Goal: Task Accomplishment & Management: Complete application form

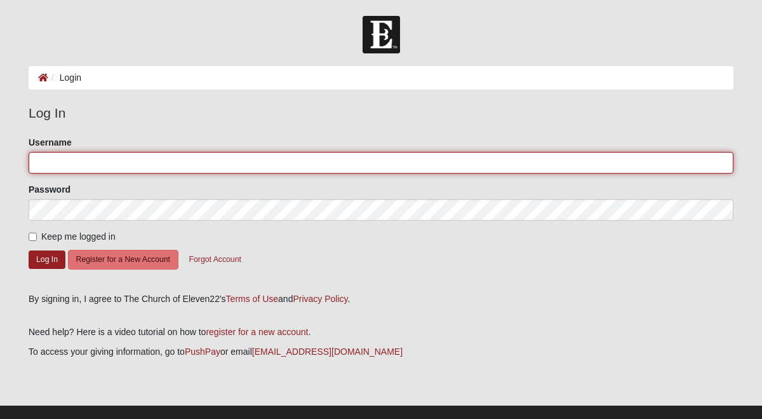
click at [602, 163] on input "Username" at bounding box center [381, 163] width 705 height 22
type input "[EMAIL_ADDRESS][PERSON_NAME][DOMAIN_NAME]"
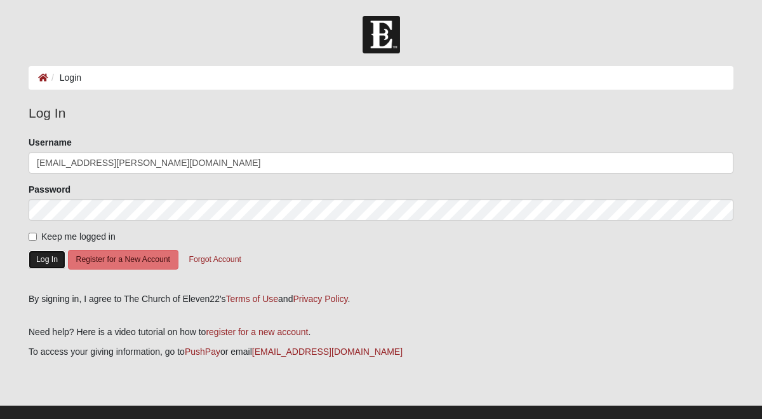
click at [46, 262] on button "Log In" at bounding box center [47, 259] width 37 height 18
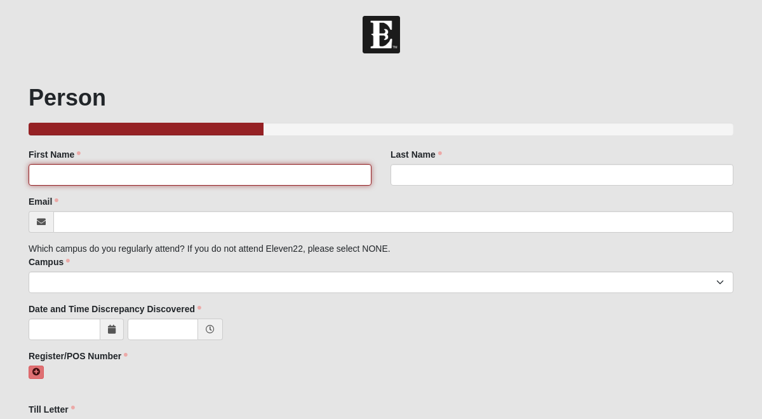
click at [314, 178] on input "First Name" at bounding box center [200, 175] width 343 height 22
type input "Max"
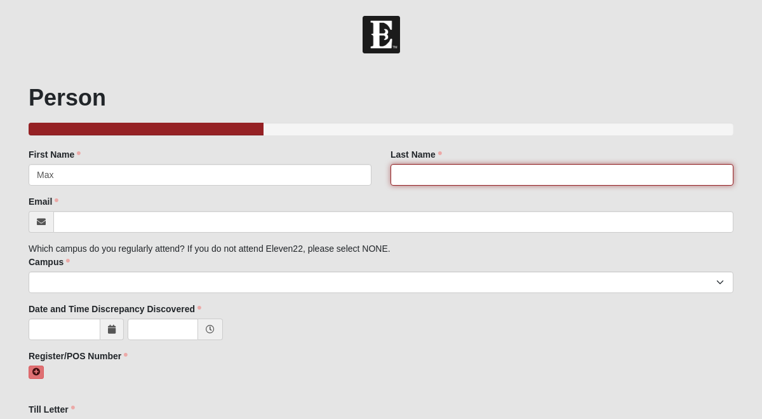
click at [421, 179] on input "Last Name" at bounding box center [562, 175] width 343 height 22
type input "[PERSON_NAME]"
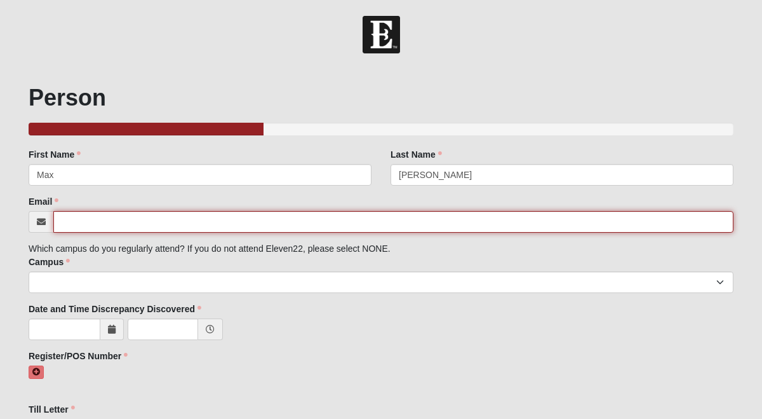
click at [411, 219] on input "Email" at bounding box center [393, 222] width 680 height 22
type input "[EMAIL_ADDRESS][PERSON_NAME][DOMAIN_NAME]"
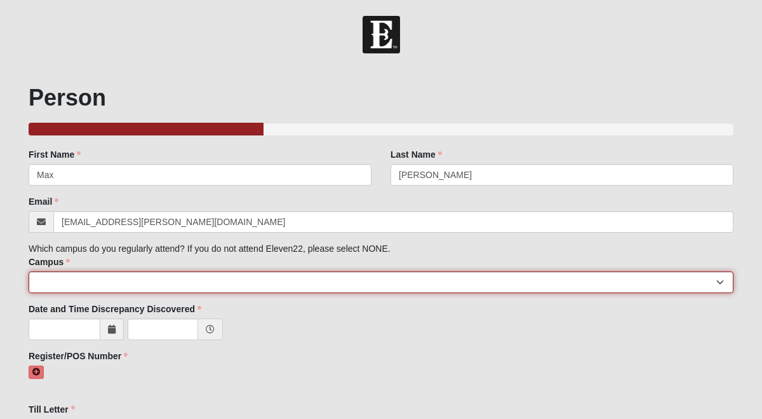
click at [395, 280] on select "[GEOGRAPHIC_DATA] [GEOGRAPHIC_DATA] (Coming Soon) Eleven22 Online [PERSON_NAME]…" at bounding box center [381, 282] width 705 height 22
select select "3"
click at [29, 271] on select "[GEOGRAPHIC_DATA] [GEOGRAPHIC_DATA] (Coming Soon) Eleven22 Online [PERSON_NAME]…" at bounding box center [381, 282] width 705 height 22
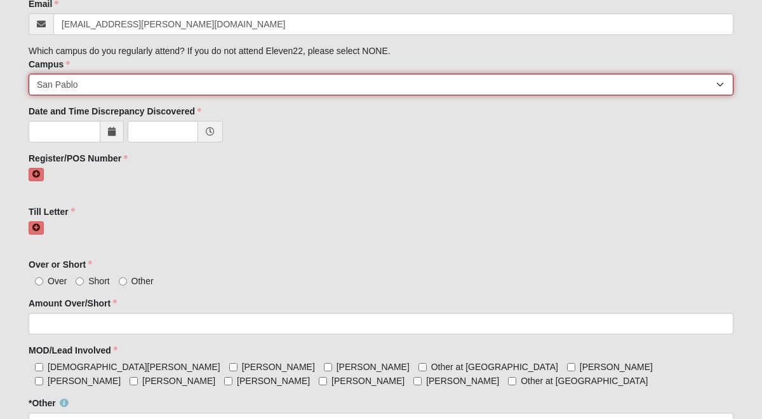
scroll to position [200, 0]
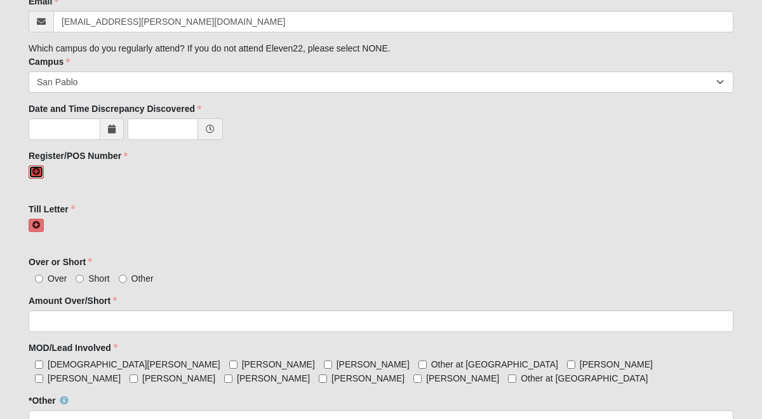
click at [31, 174] on link at bounding box center [36, 171] width 15 height 13
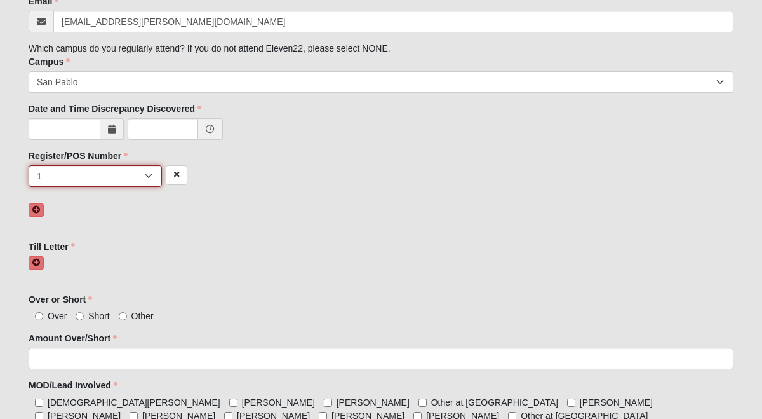
click at [128, 173] on select "1 2 3 4 5 6 7 unknown/other" at bounding box center [95, 176] width 133 height 22
select select "4"
click at [29, 165] on select "1 2 3 4 5 6 7 unknown/other" at bounding box center [95, 176] width 133 height 22
click at [37, 262] on icon at bounding box center [36, 263] width 8 height 8
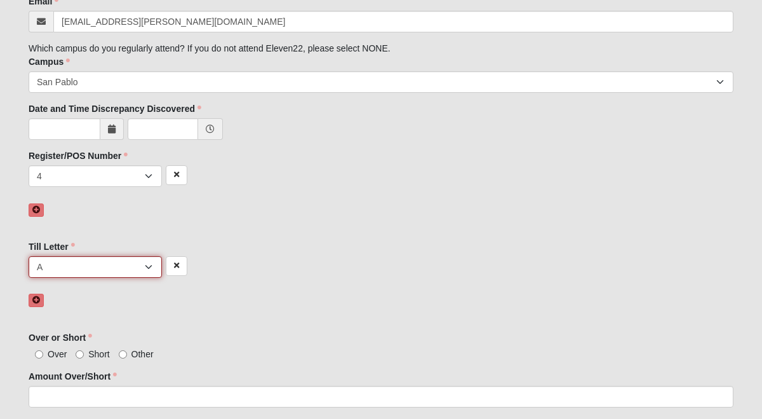
click at [47, 264] on select "A B C D E F other" at bounding box center [95, 267] width 133 height 22
select select "D"
click at [29, 256] on select "A B C D E F other" at bounding box center [95, 267] width 133 height 22
click at [44, 355] on label "Over" at bounding box center [48, 354] width 38 height 13
click at [43, 355] on input "Over" at bounding box center [39, 354] width 8 height 8
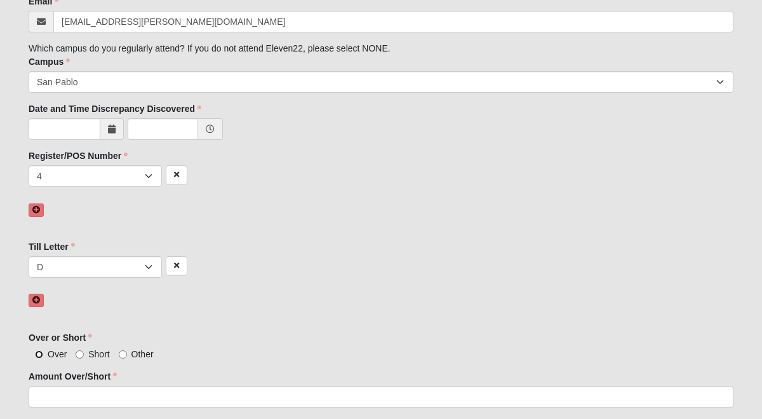
radio input "true"
click at [41, 212] on link at bounding box center [36, 209] width 15 height 13
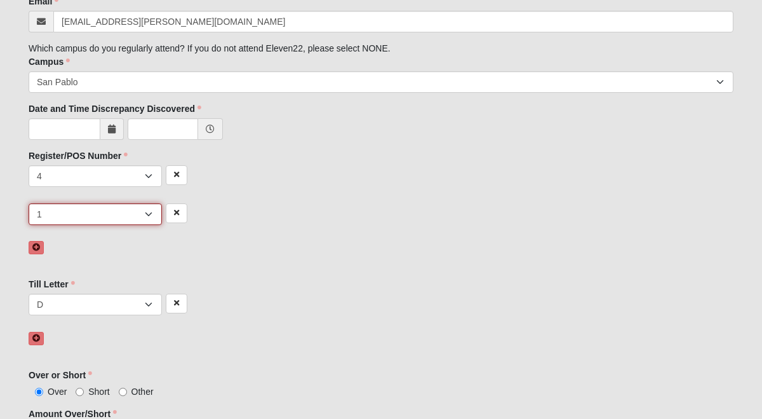
click at [137, 214] on select "1 2 3 4 5 6 7 unknown/other" at bounding box center [95, 214] width 133 height 22
select select "4"
click at [29, 203] on select "1 2 3 4 5 6 7 unknown/other" at bounding box center [95, 214] width 133 height 22
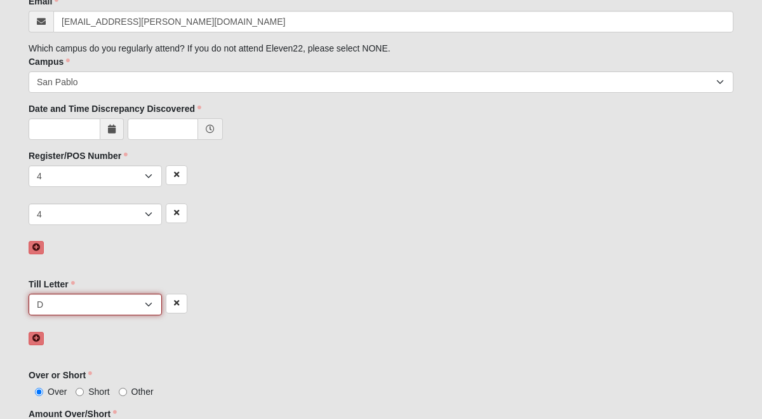
click at [109, 306] on select "A B C D E F other" at bounding box center [95, 305] width 133 height 22
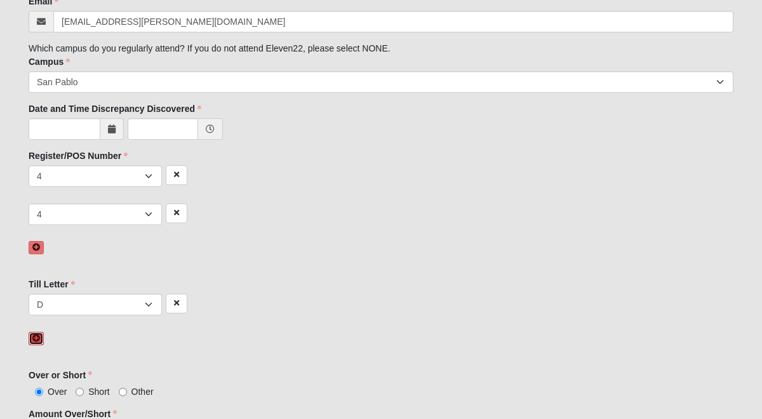
click at [38, 338] on icon at bounding box center [36, 338] width 8 height 8
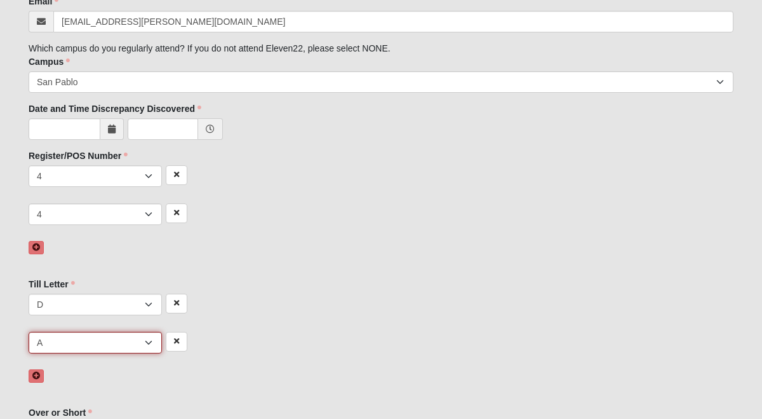
click at [69, 341] on select "A B C D E F other" at bounding box center [95, 343] width 133 height 22
select select "D"
click at [29, 332] on select "A B C D E F other" at bounding box center [95, 343] width 133 height 22
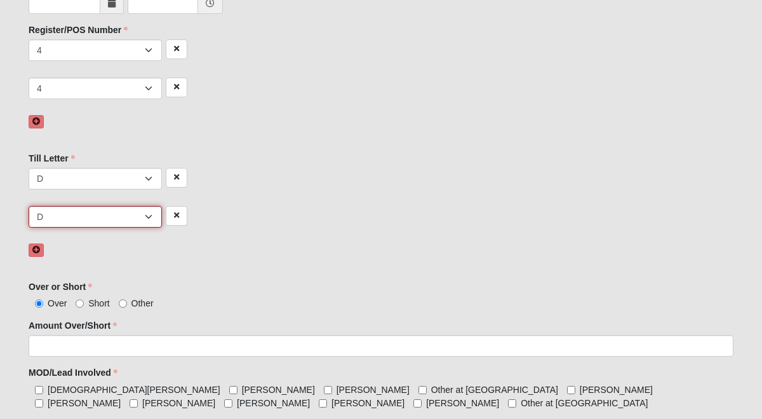
scroll to position [329, 0]
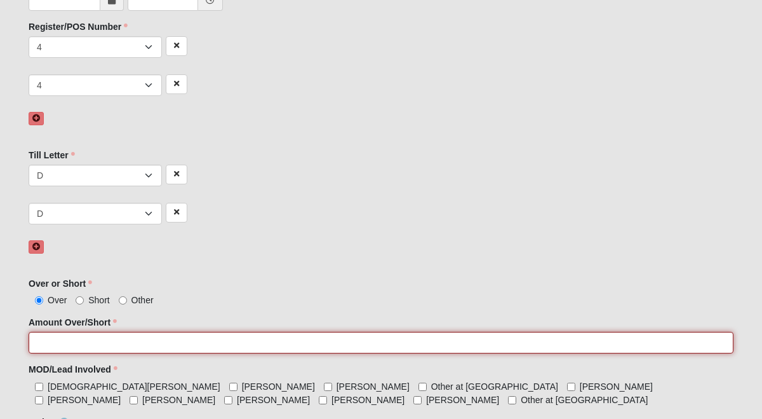
click at [88, 344] on input "Amount Over/Short" at bounding box center [381, 343] width 705 height 22
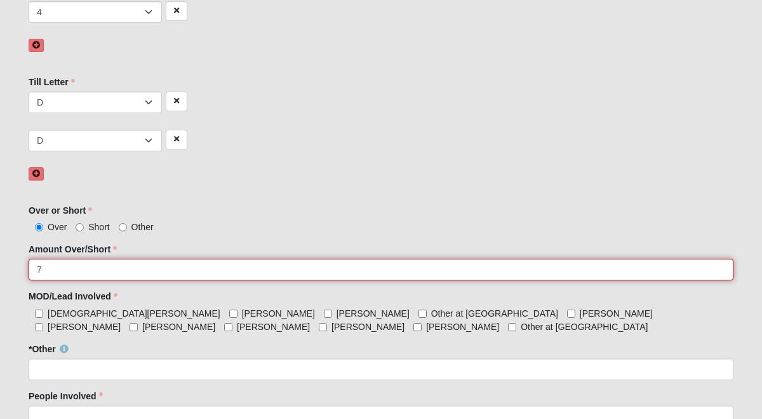
scroll to position [409, 0]
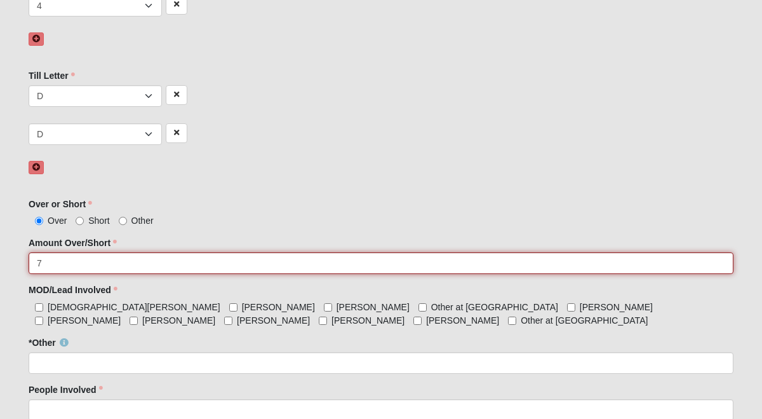
type input "7"
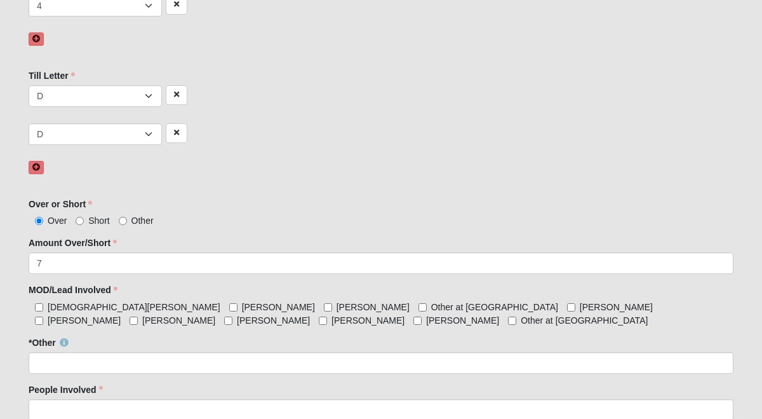
click at [521, 323] on span "Other at [GEOGRAPHIC_DATA]" at bounding box center [584, 320] width 127 height 10
click at [508, 323] on input "Other at [GEOGRAPHIC_DATA]" at bounding box center [512, 320] width 8 height 8
checkbox input "true"
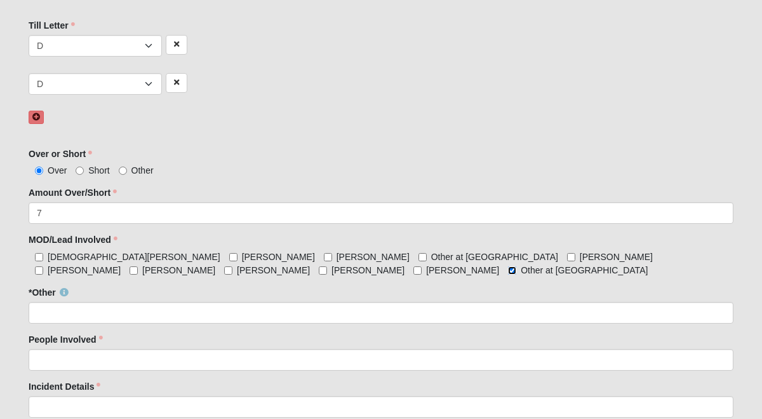
scroll to position [464, 0]
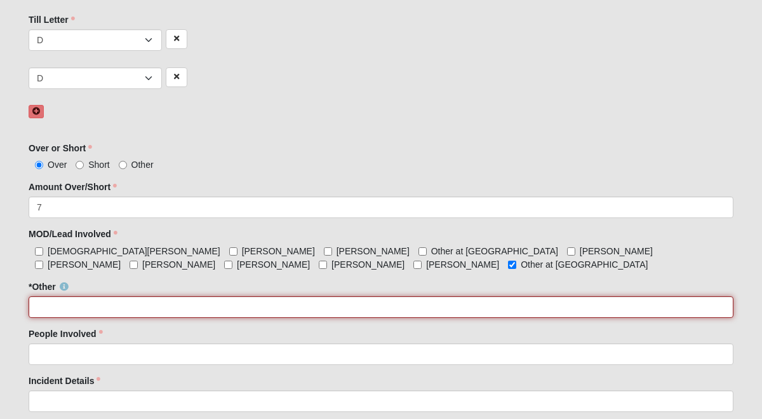
click at [172, 297] on input "*Other" at bounding box center [381, 307] width 705 height 22
type input "m"
type input "a"
type input "[PERSON_NAME]"
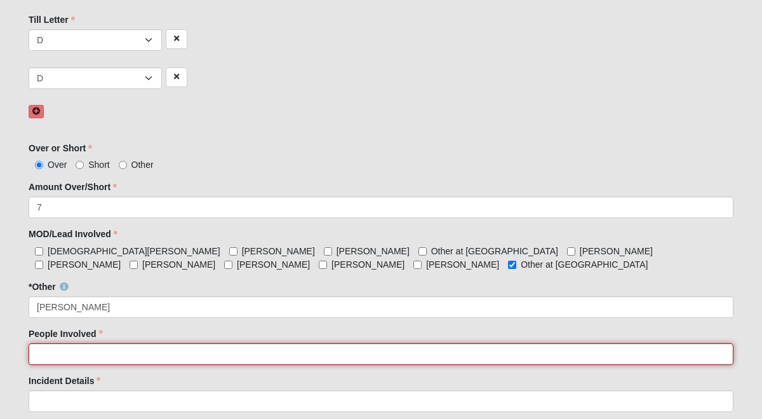
click at [172, 354] on input "People Involved" at bounding box center [381, 354] width 705 height 22
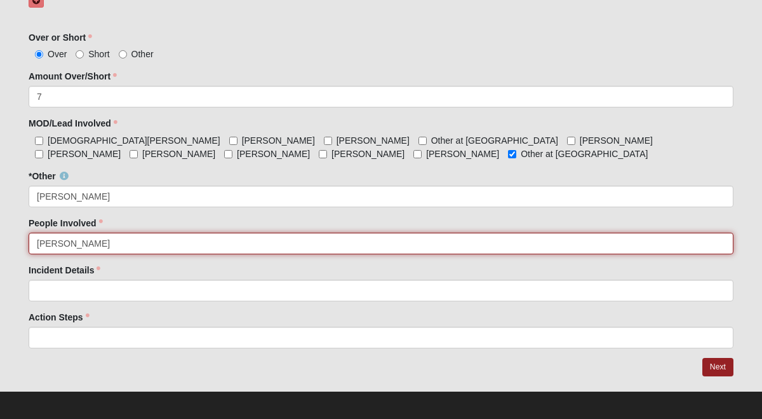
scroll to position [581, 0]
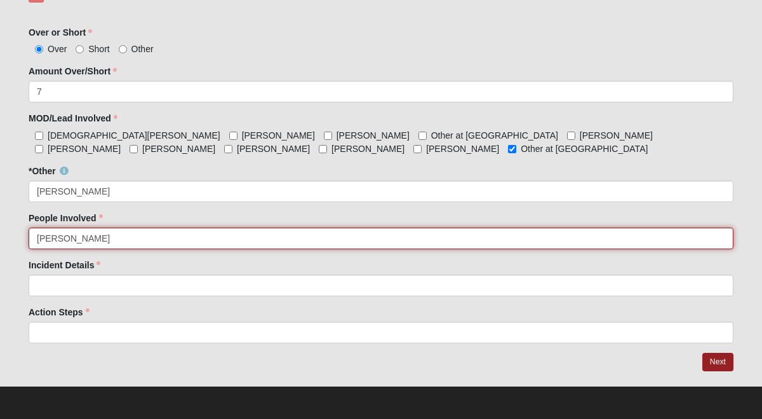
type input "[PERSON_NAME]"
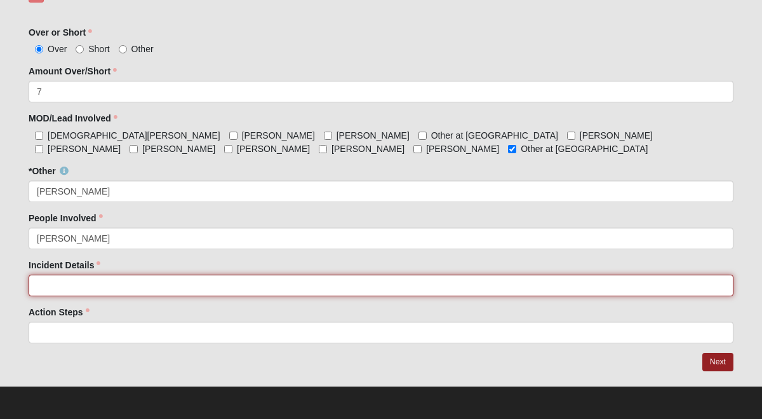
click at [173, 287] on input "Incident Details" at bounding box center [381, 285] width 705 height 22
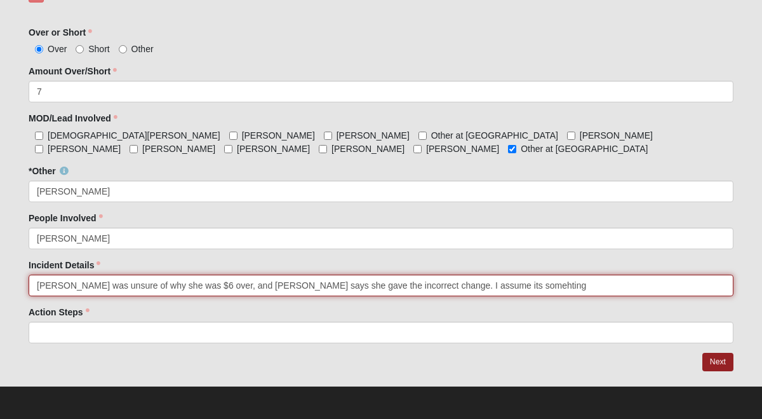
click at [449, 290] on input "[PERSON_NAME] was unsure of why she was $6 over, and [PERSON_NAME] says she gav…" at bounding box center [381, 285] width 705 height 22
click at [447, 283] on input "[PERSON_NAME] was unsure of why she was $6 over, and [PERSON_NAME] says she gav…" at bounding box center [381, 285] width 705 height 22
click at [523, 285] on input "[PERSON_NAME] was unsure of why she was $6 over, and [PERSON_NAME] says she gav…" at bounding box center [381, 285] width 705 height 22
click at [479, 287] on input "[PERSON_NAME] was unsure of why she was $6 over, and [PERSON_NAME] says she gav…" at bounding box center [381, 285] width 705 height 22
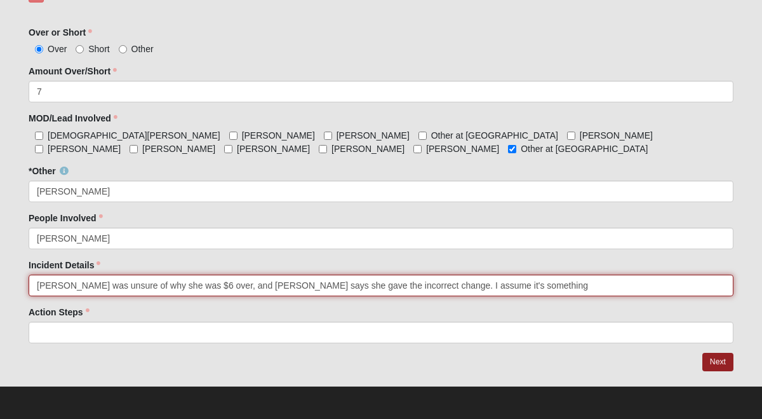
click at [550, 290] on input "[PERSON_NAME] was unsure of why she was $6 over, and [PERSON_NAME] says she gav…" at bounding box center [381, 285] width 705 height 22
type input "[PERSON_NAME] was unsure of why she was $6 over, and [PERSON_NAME] says she gav…"
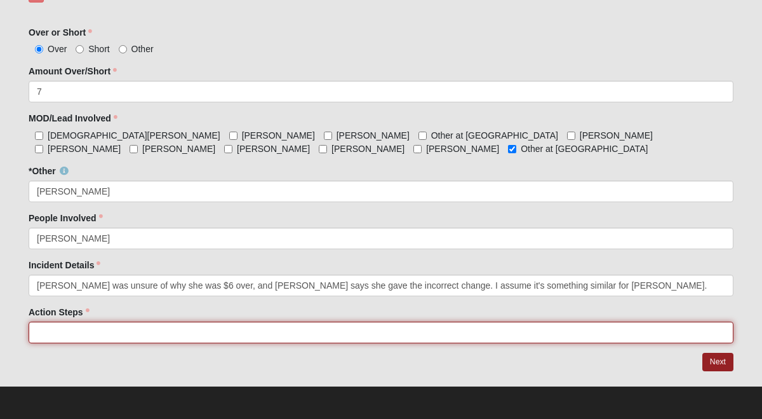
click at [539, 341] on input "Action Steps" at bounding box center [381, 332] width 705 height 22
type input "Incident report made"
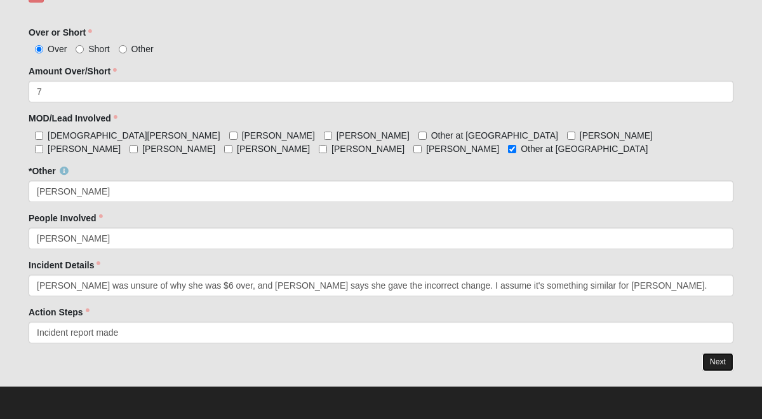
click at [705, 366] on link "Next" at bounding box center [718, 362] width 31 height 18
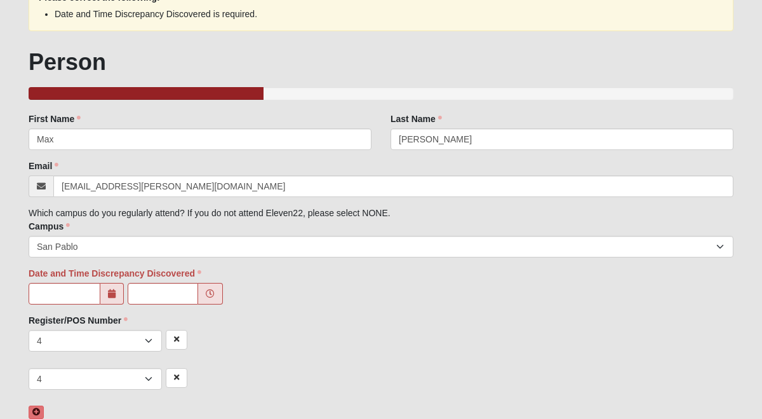
scroll to position [104, 0]
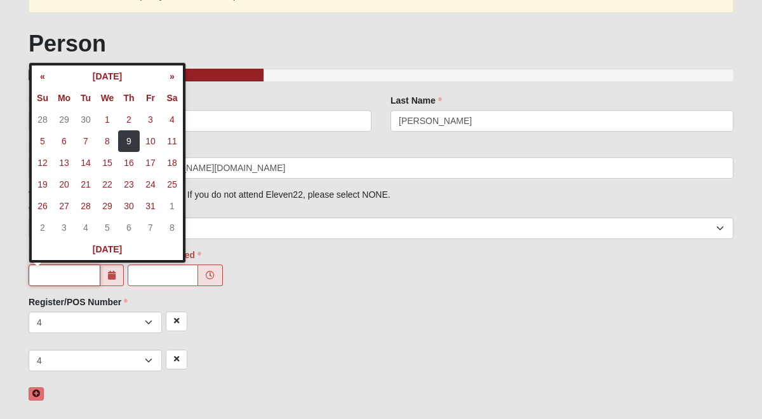
click at [62, 282] on input "text" at bounding box center [65, 275] width 72 height 22
click at [170, 123] on td "4" at bounding box center [172, 120] width 22 height 22
type input "[DATE]"
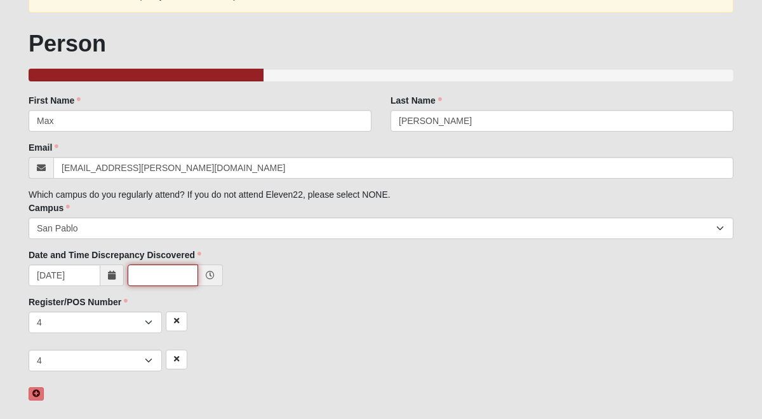
click at [165, 283] on input "text" at bounding box center [163, 275] width 71 height 22
type input "7:00 PM"
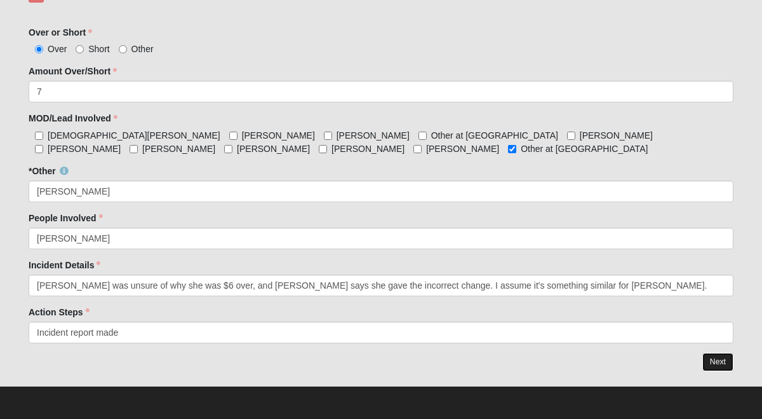
click at [727, 366] on link "Next" at bounding box center [718, 362] width 31 height 18
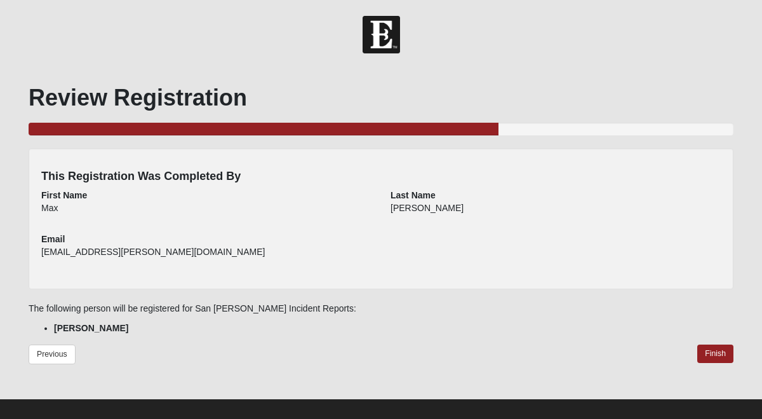
scroll to position [13, 0]
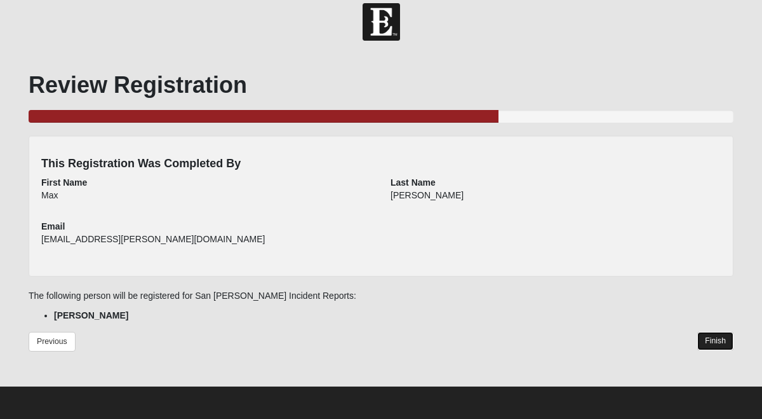
click at [707, 346] on link "Finish" at bounding box center [716, 341] width 36 height 18
